Goal: Task Accomplishment & Management: Manage account settings

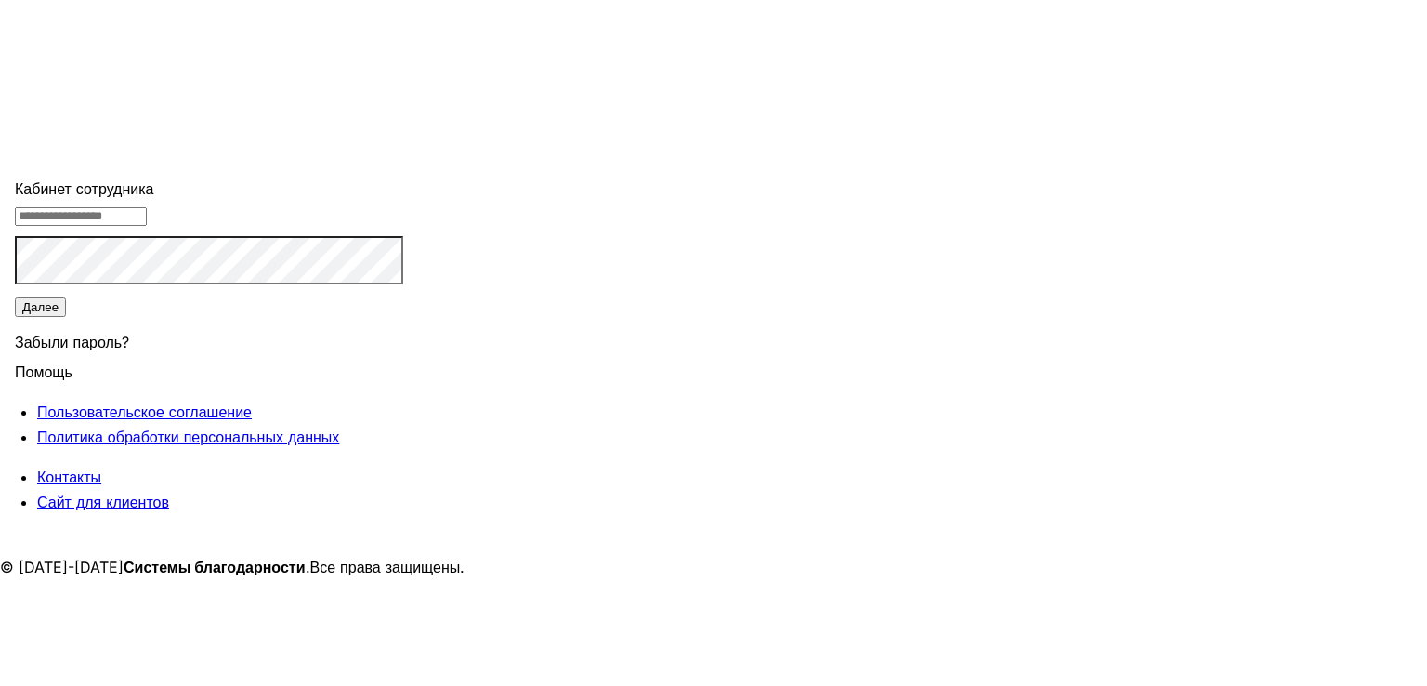
type input "**********"
click at [66, 317] on button "Далее" at bounding box center [40, 307] width 51 height 20
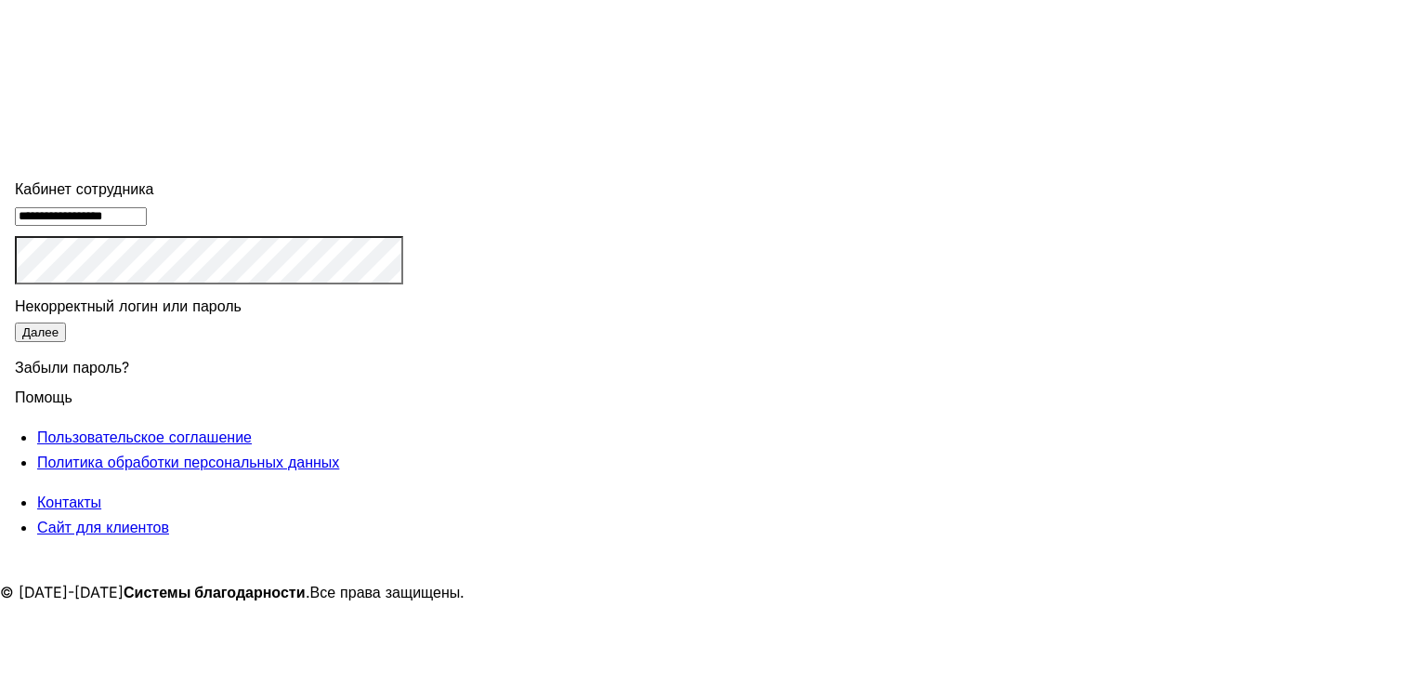
click at [66, 342] on button "Далее" at bounding box center [40, 332] width 51 height 20
click at [403, 385] on div "Забыли пароль?" at bounding box center [209, 364] width 388 height 41
